Goal: Information Seeking & Learning: Learn about a topic

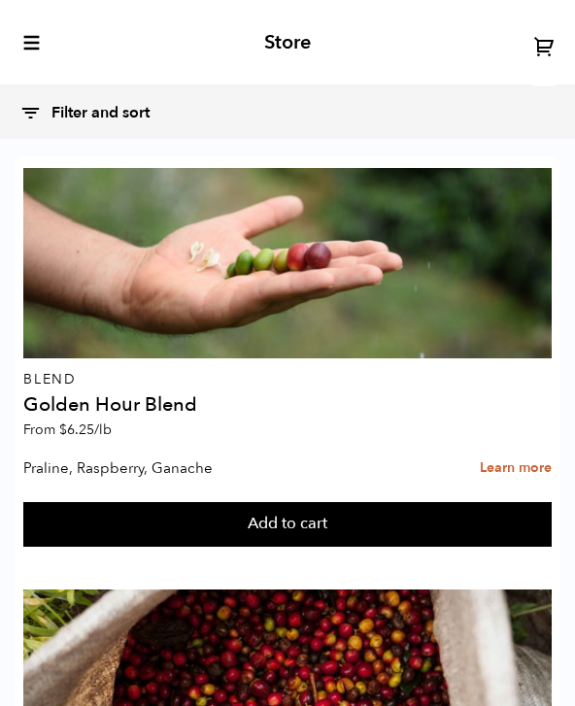
scroll to position [371, 0]
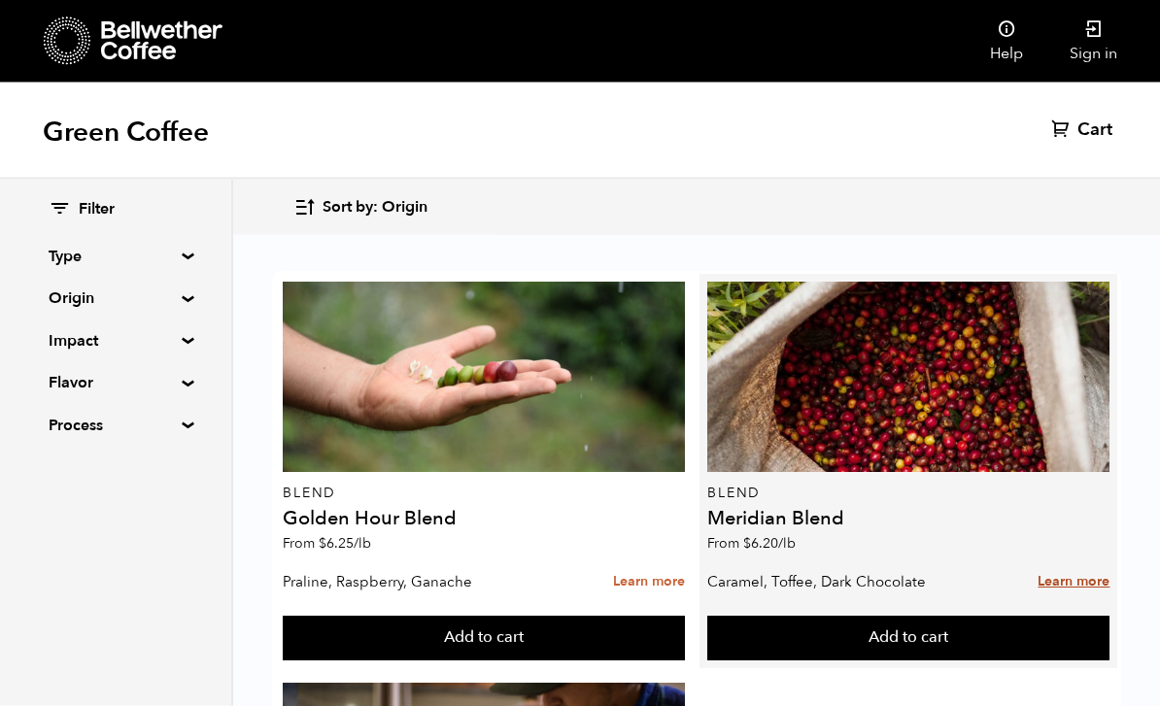
scroll to position [2381, 0]
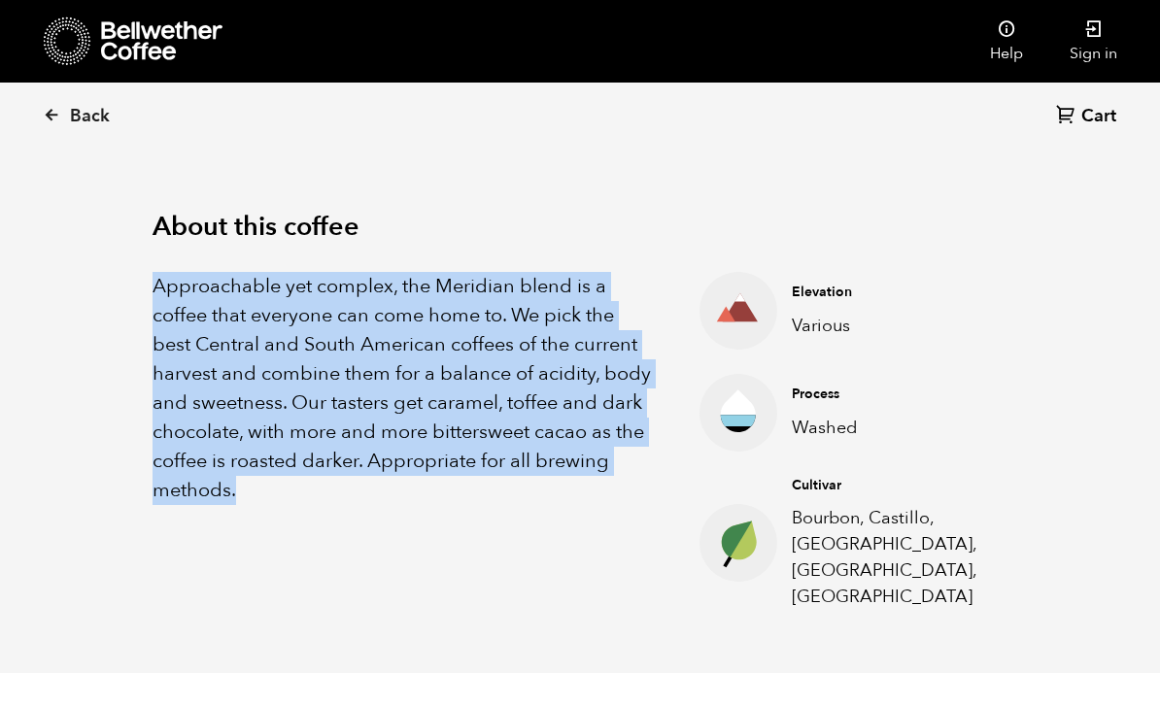
scroll to position [550, 0]
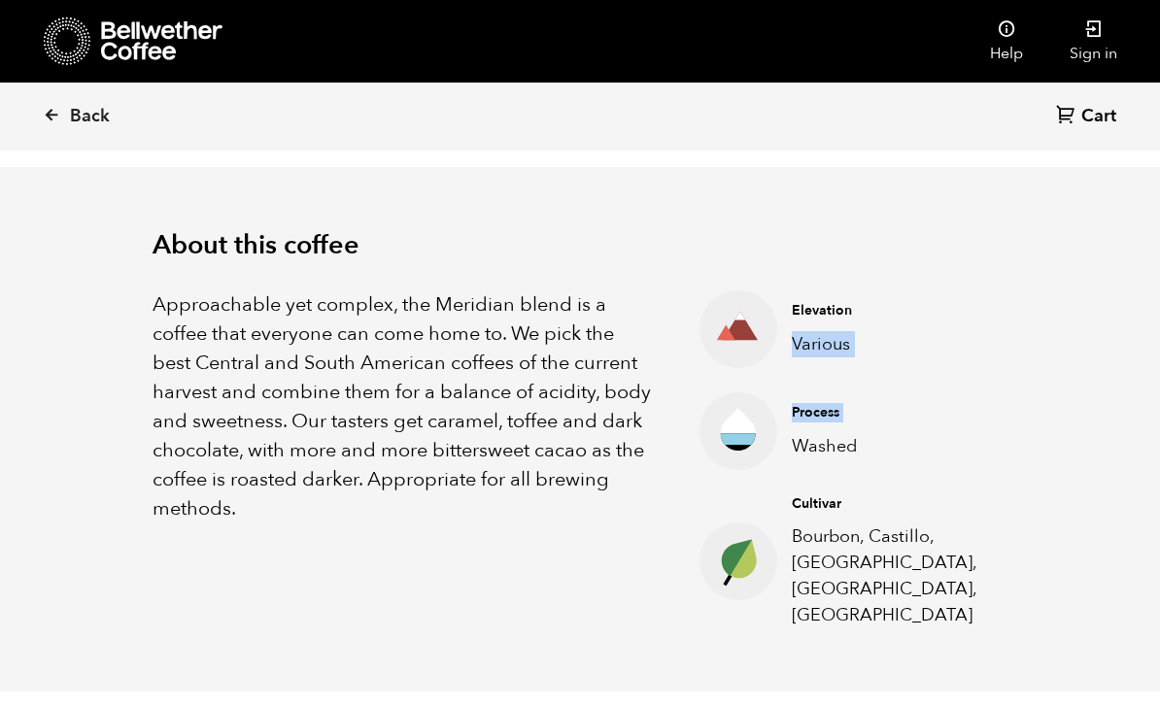
click at [574, 562] on p "Bourbon, Castillo, Catuai, Caturra, Colombia" at bounding box center [884, 575] width 185 height 105
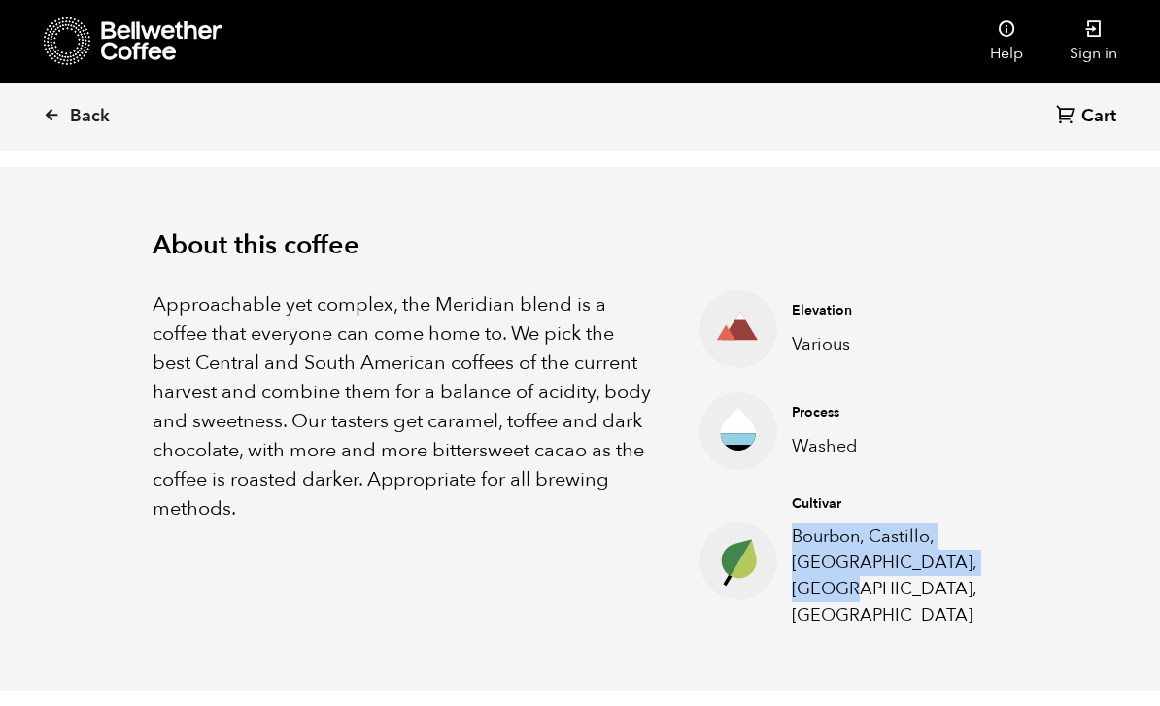
copy p "Bourbon, Castillo, Catuai, Caturra, Colombia"
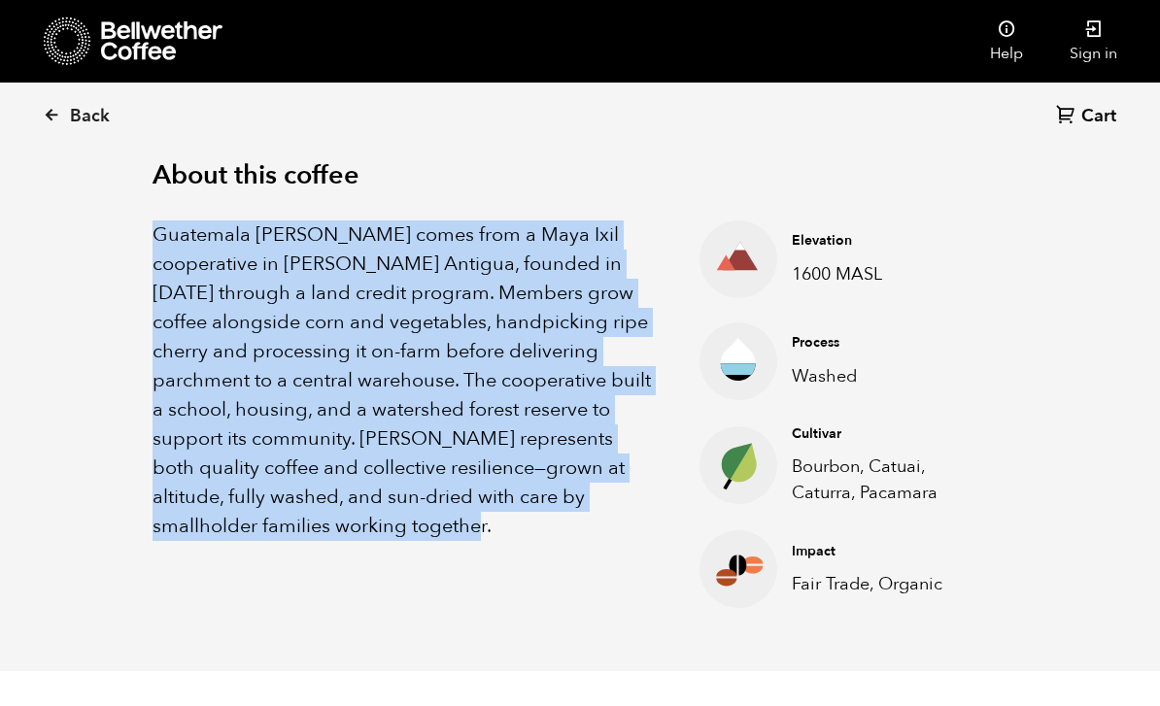
scroll to position [619, 0]
